Goal: Navigation & Orientation: Go to known website

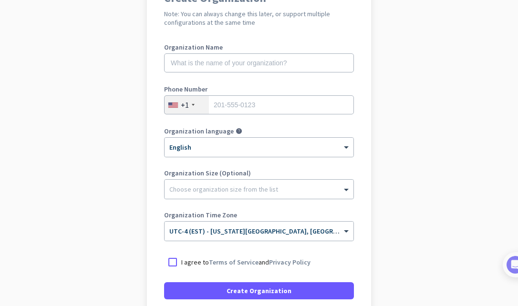
scroll to position [143, 0]
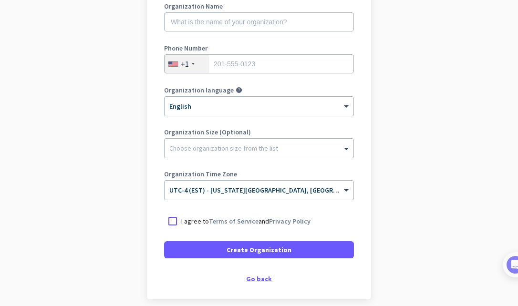
click at [255, 276] on div "Go back" at bounding box center [259, 279] width 190 height 7
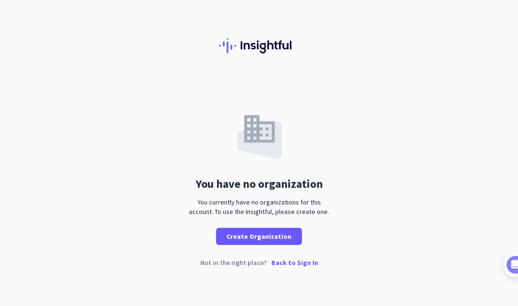
click at [288, 260] on p "Back to Sign In" at bounding box center [295, 263] width 47 height 7
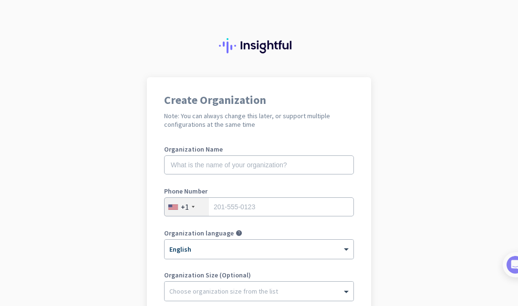
scroll to position [184, 0]
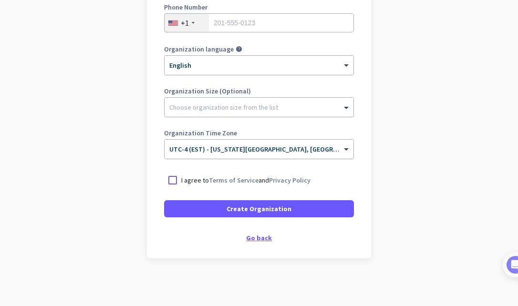
click at [259, 237] on div "Go back" at bounding box center [259, 238] width 190 height 7
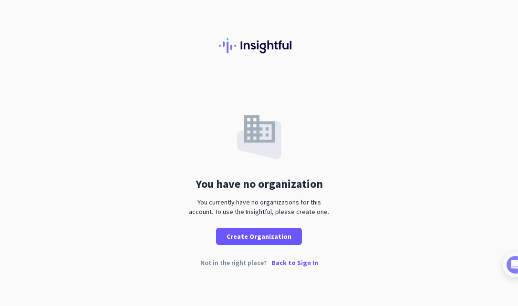
click at [285, 262] on p "Back to Sign In" at bounding box center [295, 263] width 47 height 7
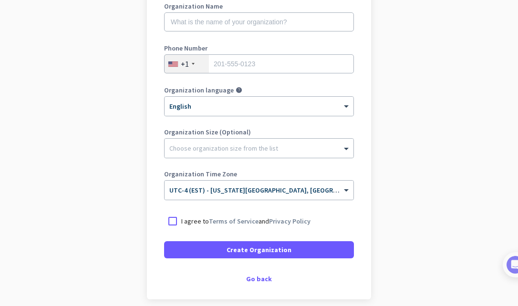
scroll to position [184, 0]
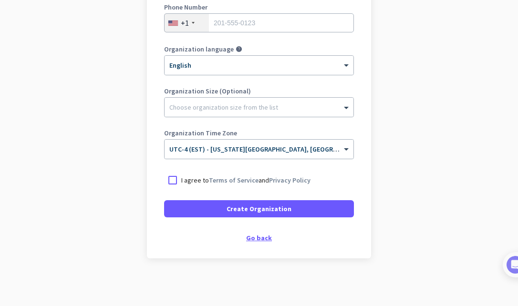
click at [255, 235] on div "Go back" at bounding box center [259, 238] width 190 height 7
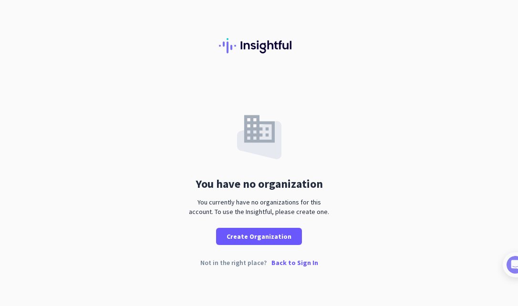
click at [283, 264] on p "Back to Sign In" at bounding box center [295, 263] width 47 height 7
